Goal: Navigation & Orientation: Find specific page/section

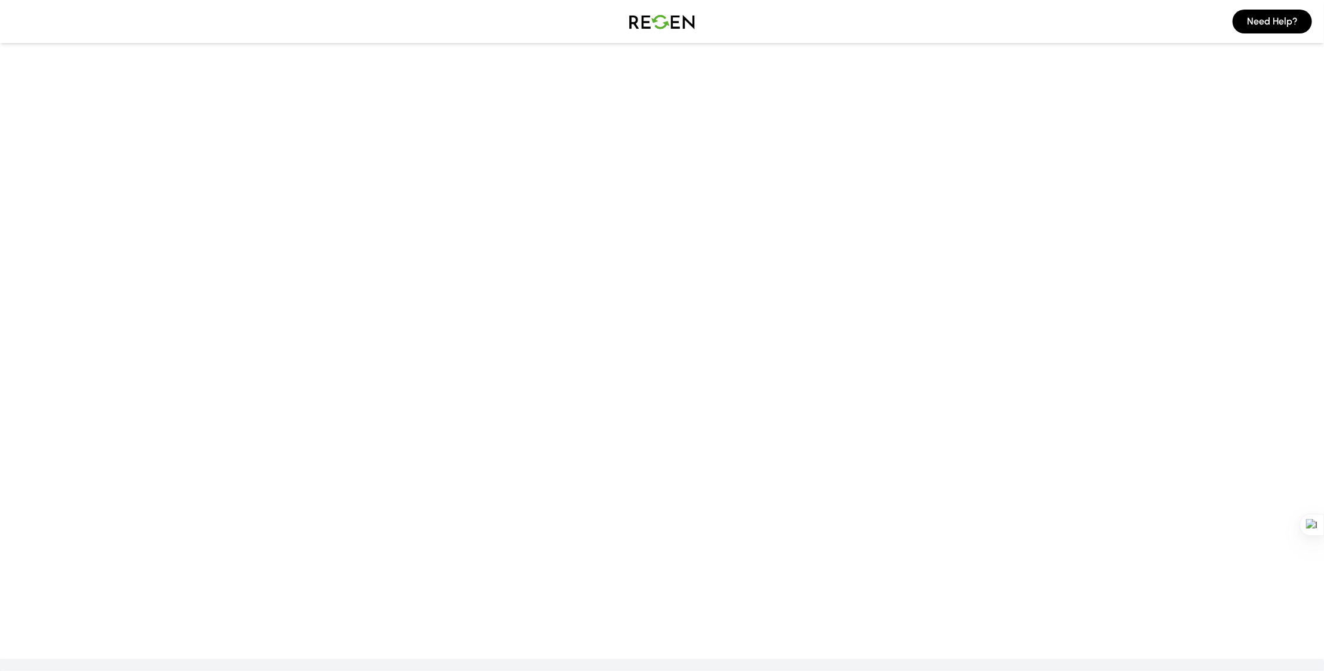
click at [823, 91] on main at bounding box center [662, 287] width 1324 height 551
click at [799, 21] on div "需要幫忙？" at bounding box center [662, 21] width 1324 height 43
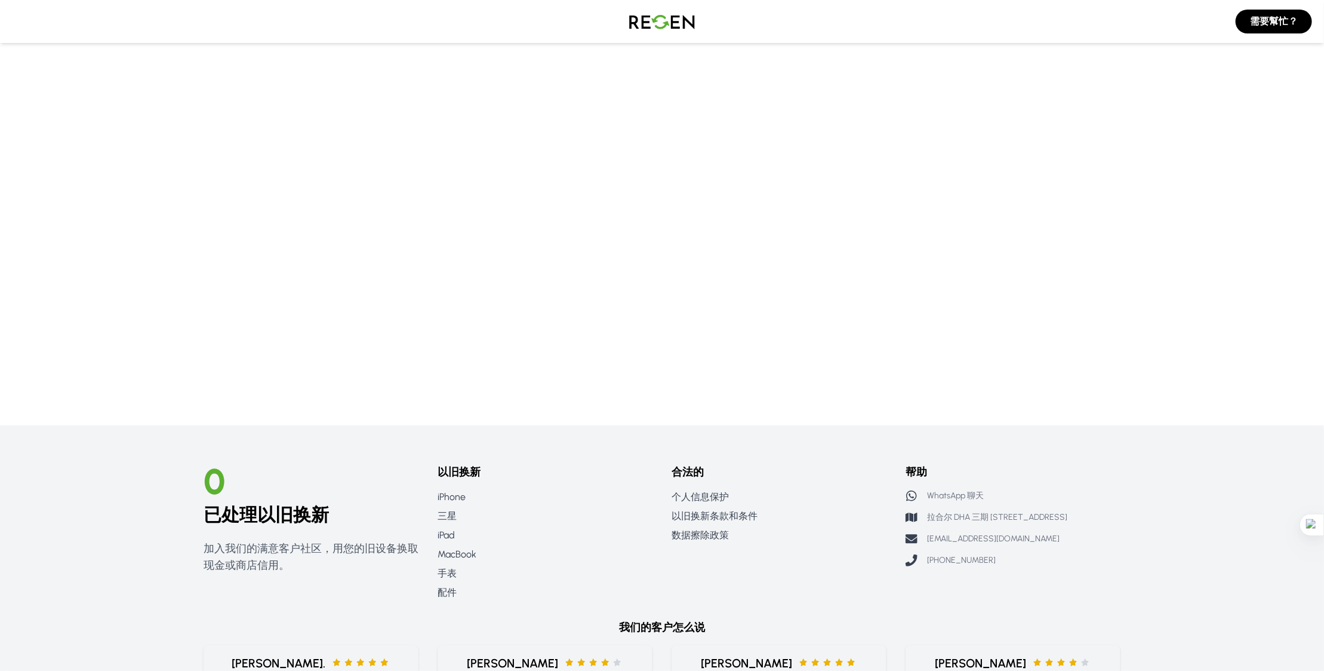
scroll to position [238, 0]
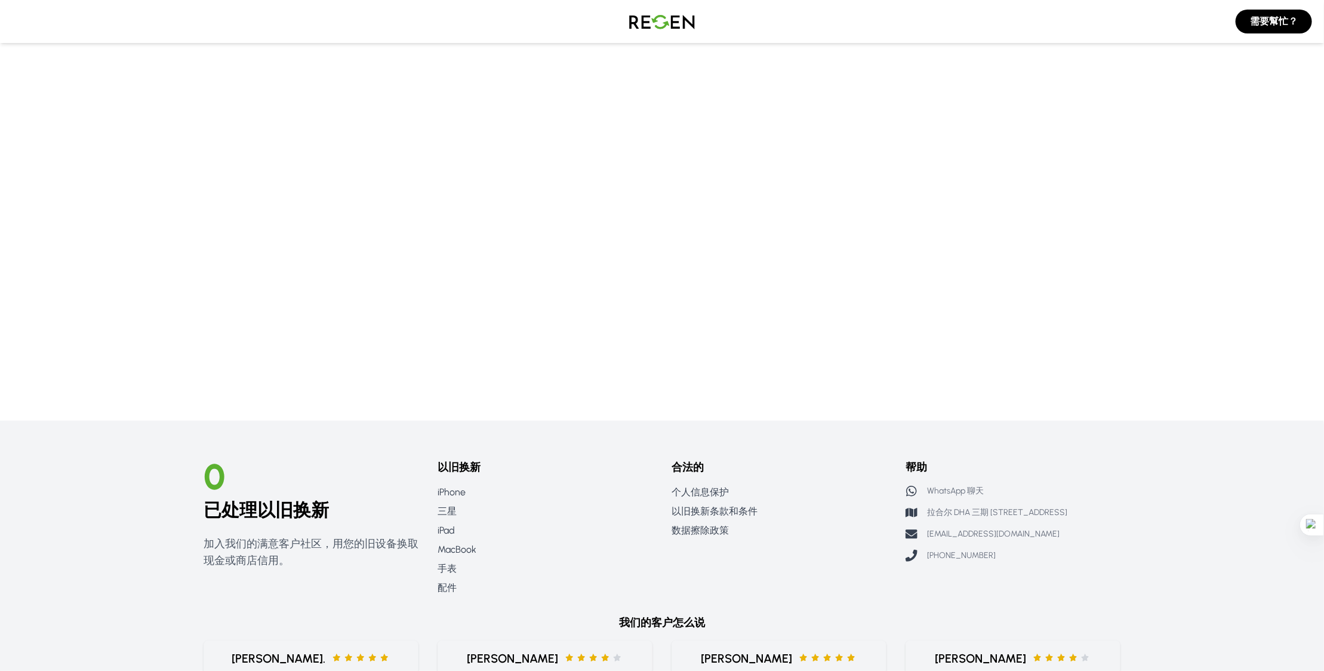
drag, startPoint x: 932, startPoint y: 555, endPoint x: 1005, endPoint y: 553, distance: 73.5
click at [1004, 553] on div "[PHONE_NUMBER]" at bounding box center [1013, 555] width 215 height 12
click at [1070, 550] on div "[PHONE_NUMBER]" at bounding box center [1013, 555] width 215 height 12
drag, startPoint x: 998, startPoint y: 555, endPoint x: 937, endPoint y: 554, distance: 60.9
click at [937, 554] on div "[PHONE_NUMBER]" at bounding box center [1013, 555] width 215 height 12
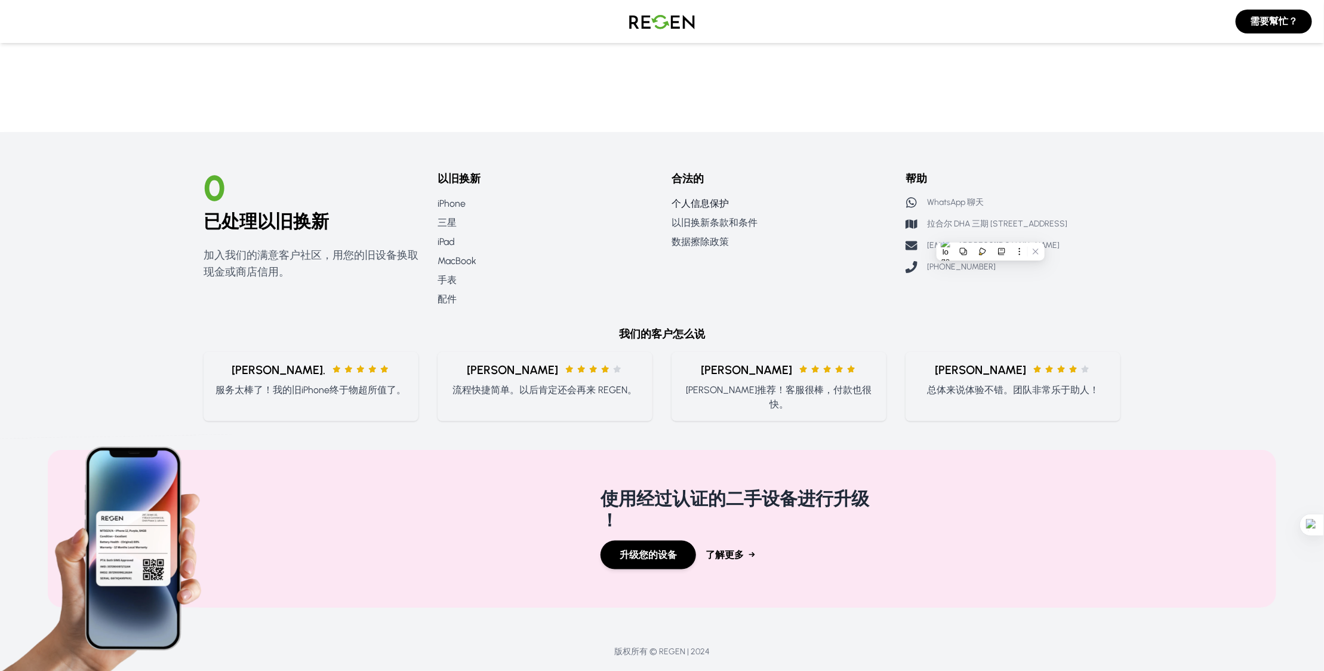
scroll to position [538, 0]
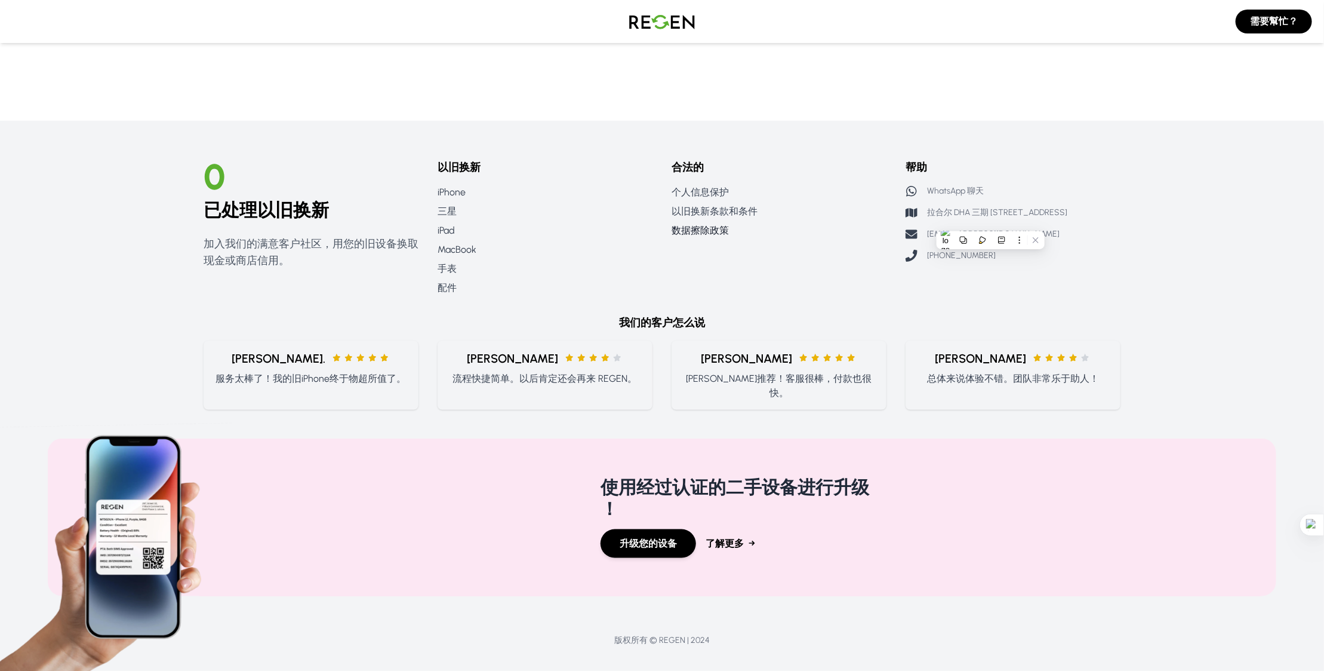
click at [794, 233] on link "数据擦除政策" at bounding box center [779, 230] width 215 height 14
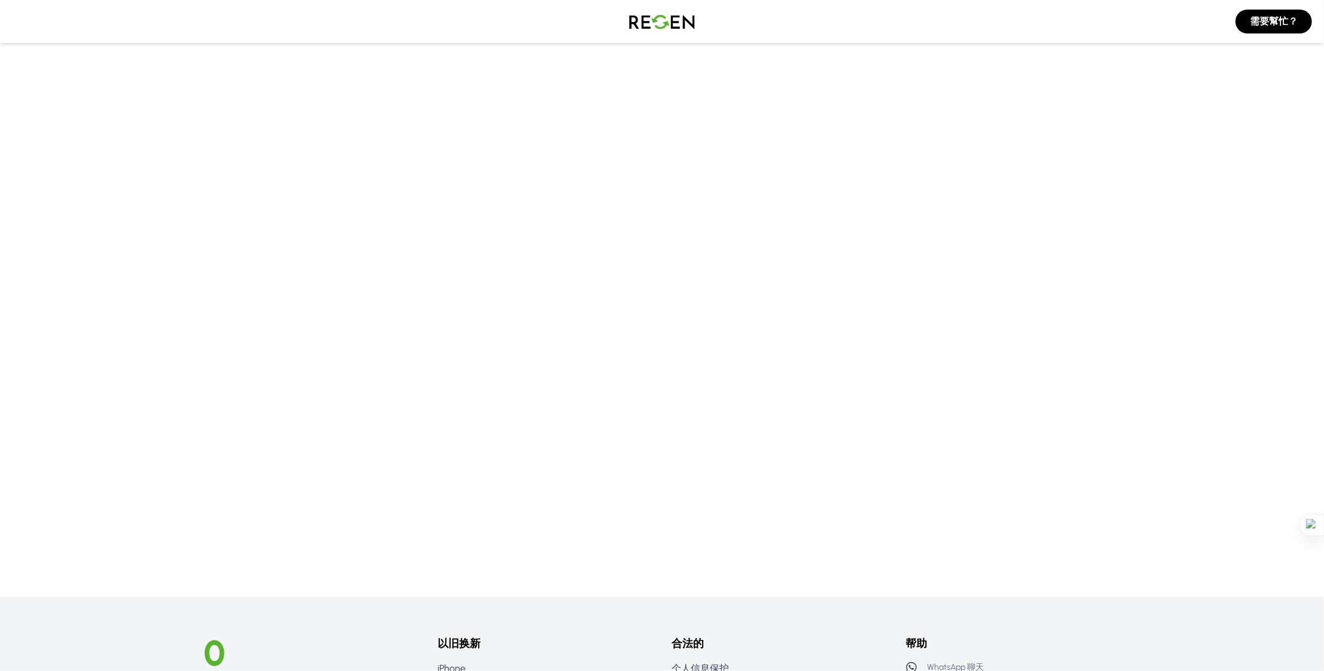
scroll to position [60, 0]
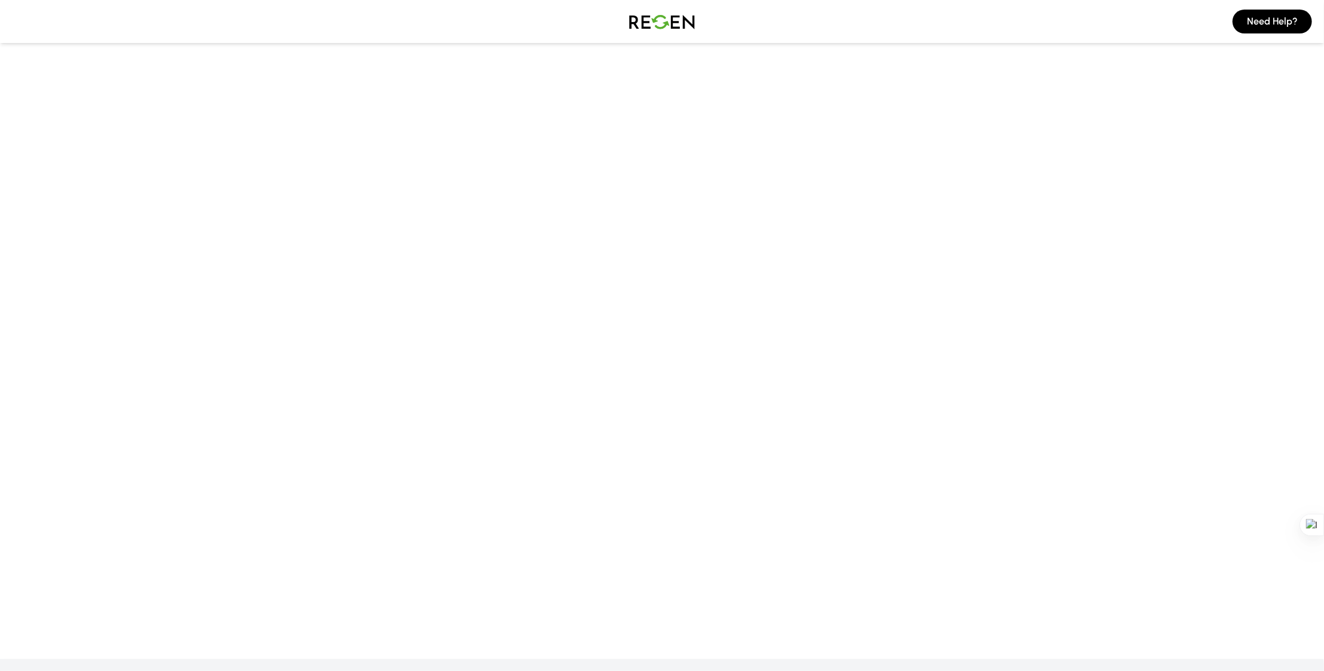
click at [645, 17] on img at bounding box center [662, 21] width 84 height 33
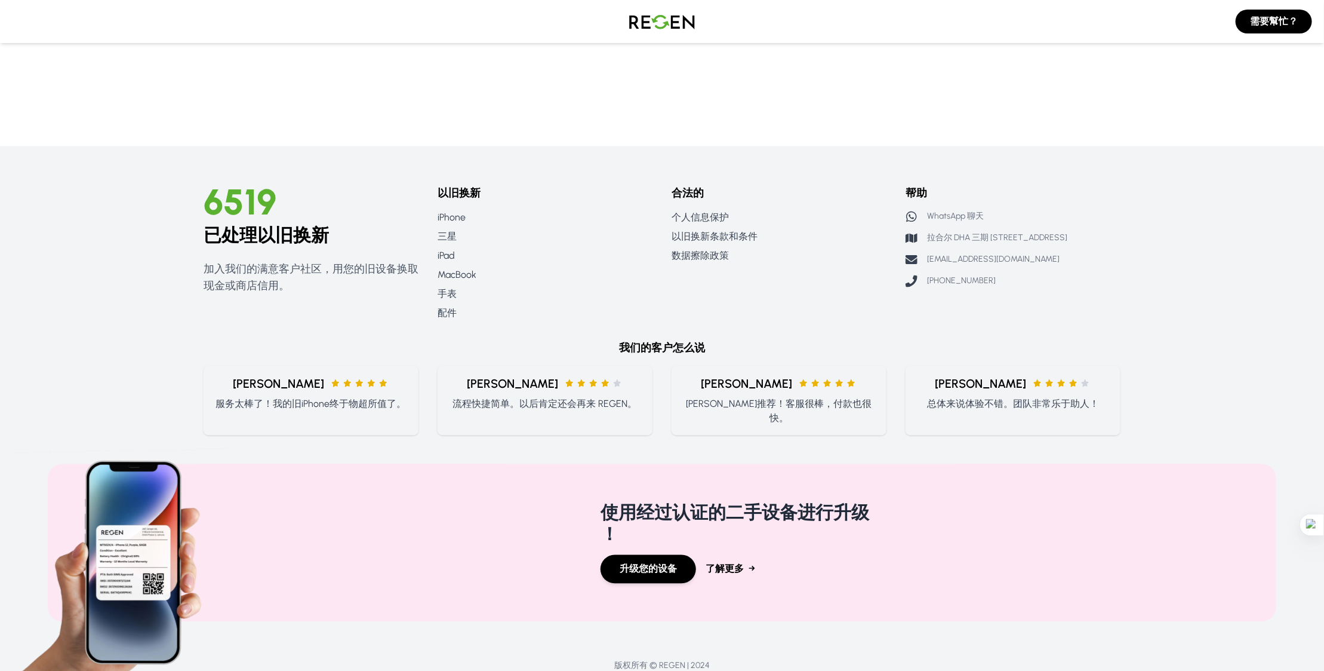
scroll to position [1185, 0]
